Goal: Task Accomplishment & Management: Complete application form

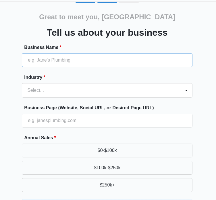
scroll to position [12, 0]
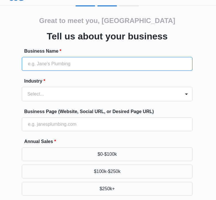
click at [83, 57] on input "Business Name *" at bounding box center [107, 64] width 171 height 14
type input "P DEVELOPMENT HOMES LLC"
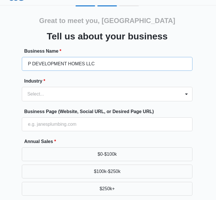
type input "[PHONE_NUMBER]"
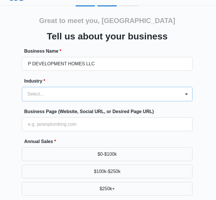
click at [75, 98] on div "Select..." at bounding box center [101, 94] width 159 height 14
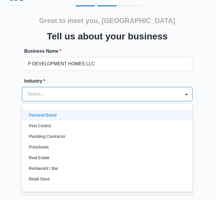
scroll to position [375, 0]
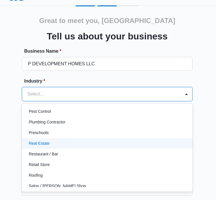
click at [84, 144] on div "Real Estate" at bounding box center [107, 143] width 156 height 6
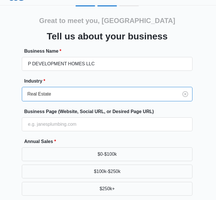
click at [69, 95] on div at bounding box center [99, 94] width 144 height 8
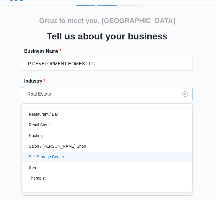
scroll to position [445, 0]
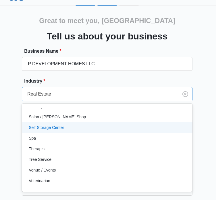
click at [8, 134] on div "Great to meet you, [GEOGRAPHIC_DATA][PERSON_NAME] us about your business Busine…" at bounding box center [107, 146] width 205 height 283
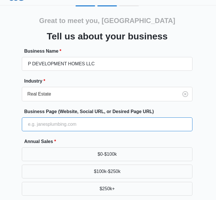
click at [54, 124] on input "Business Page (Website, Social URL, or Desired Page URL)" at bounding box center [107, 124] width 171 height 14
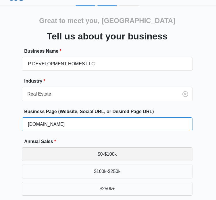
type input "[DOMAIN_NAME]"
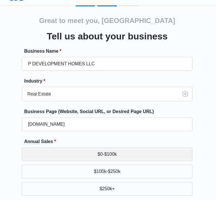
click at [112, 151] on button "$0-$100k" at bounding box center [107, 154] width 171 height 14
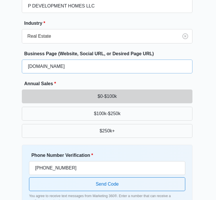
scroll to position [108, 0]
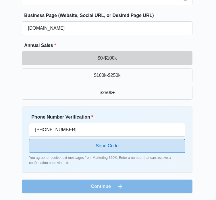
click at [87, 150] on button "Send Code" at bounding box center [107, 146] width 156 height 14
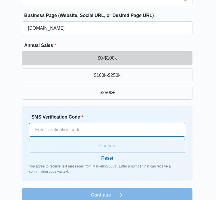
click at [72, 130] on input "SMS Verification Code *" at bounding box center [107, 130] width 156 height 14
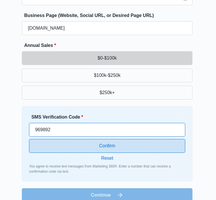
type input "969892"
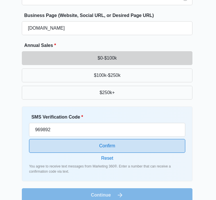
click at [113, 145] on button "Confirm" at bounding box center [107, 146] width 156 height 14
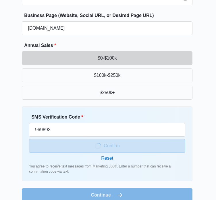
scroll to position [99, 0]
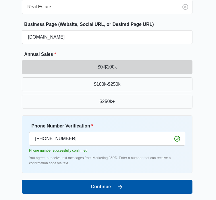
click at [113, 183] on button "Continue" at bounding box center [107, 186] width 171 height 14
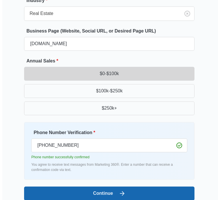
scroll to position [0, 0]
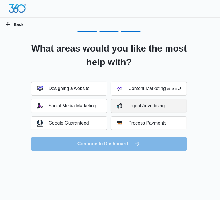
click at [141, 105] on div "Digital Advertising" at bounding box center [141, 106] width 48 height 6
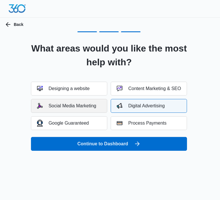
click at [92, 106] on div "Social Media Marketing" at bounding box center [66, 106] width 59 height 6
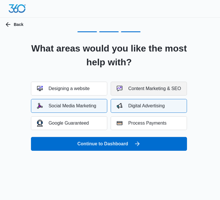
click at [134, 90] on div "Content Marketing & SEO" at bounding box center [149, 89] width 64 height 6
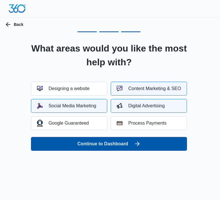
click at [134, 141] on button "Continue to Dashboard" at bounding box center [109, 144] width 156 height 14
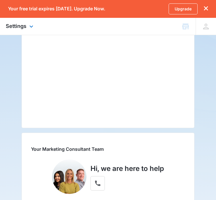
scroll to position [91, 0]
